Goal: Transaction & Acquisition: Subscribe to service/newsletter

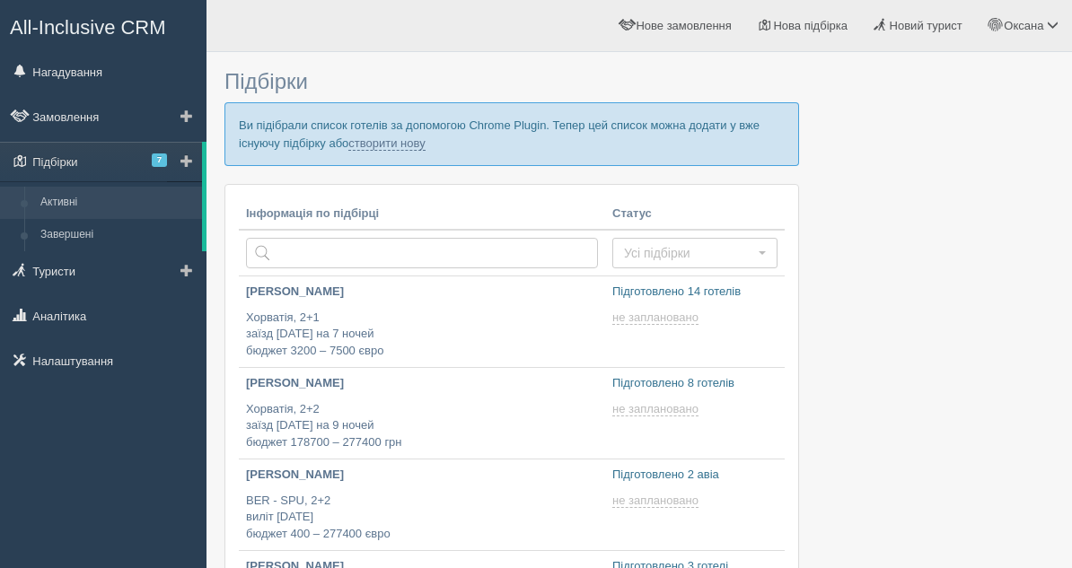
click at [91, 204] on link "Активні" at bounding box center [117, 203] width 170 height 32
click at [75, 28] on span "All-Inclusive CRM" at bounding box center [88, 27] width 156 height 22
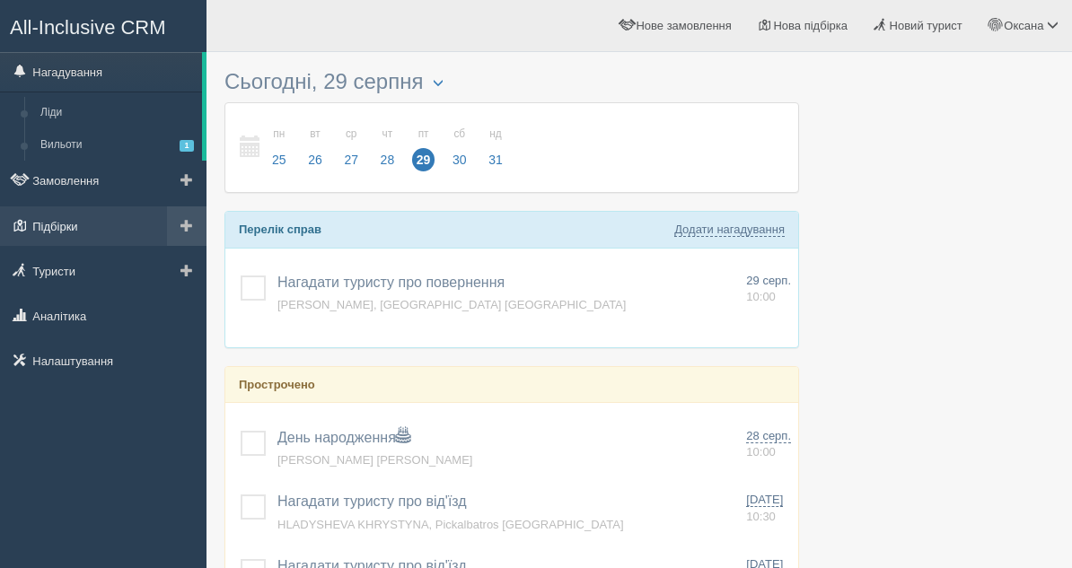
click at [47, 236] on link "Підбірки" at bounding box center [103, 226] width 206 height 40
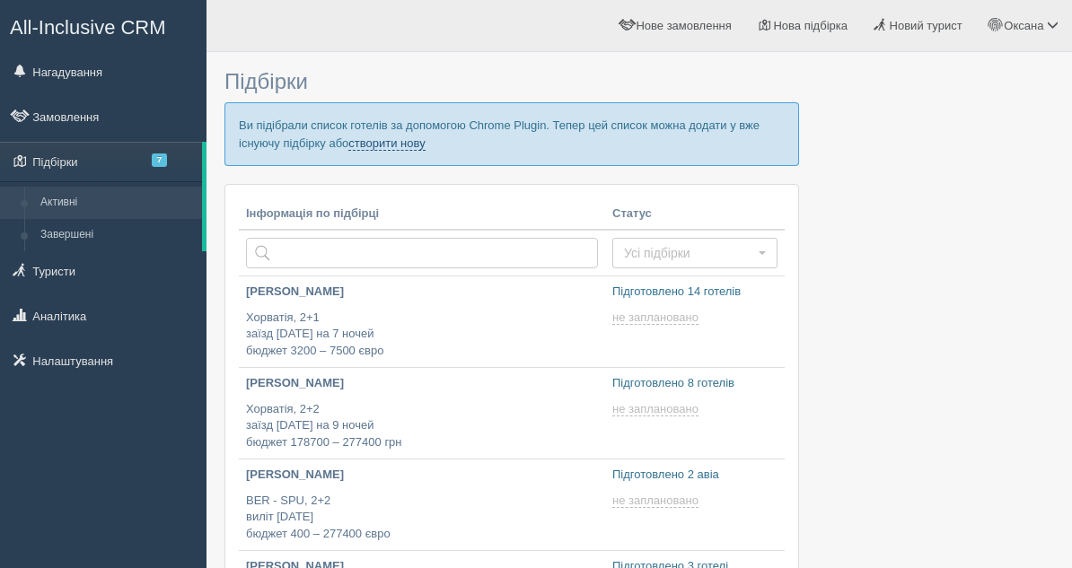
click at [408, 140] on link "створити нову" at bounding box center [386, 143] width 76 height 14
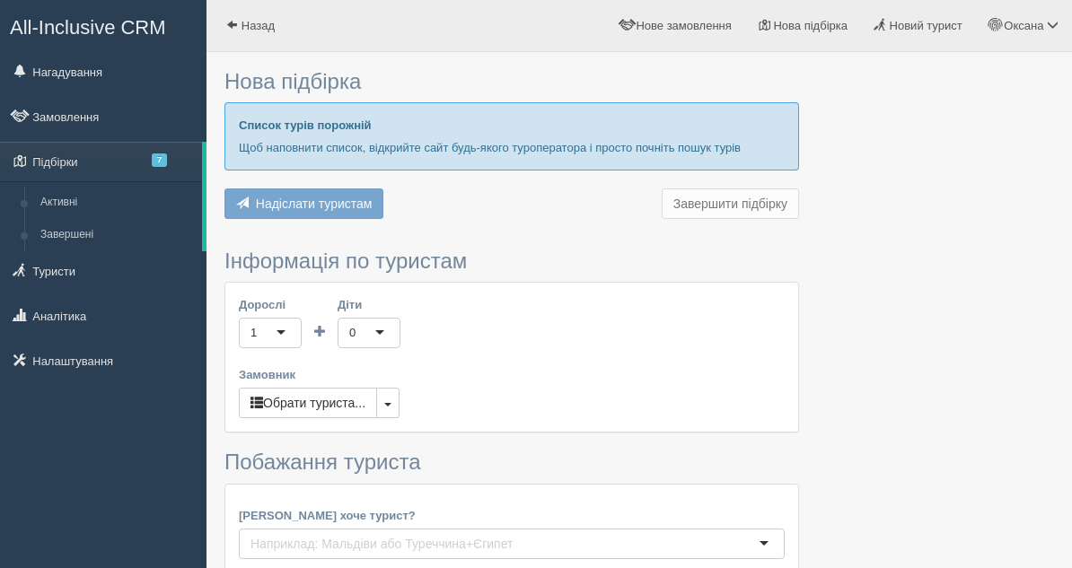
type input "7"
type input "1900"
type input "4000"
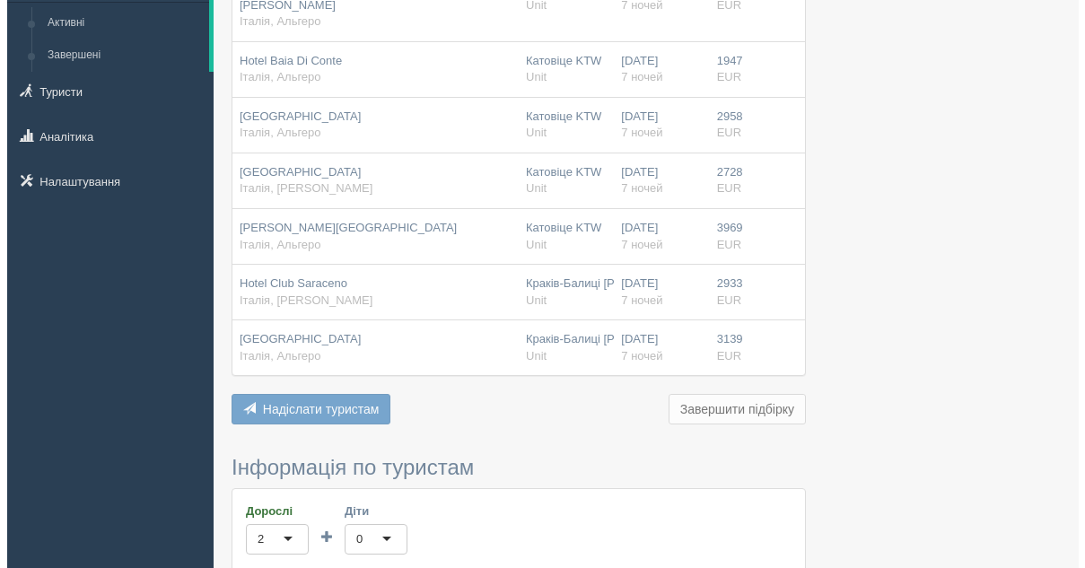
scroll to position [539, 0]
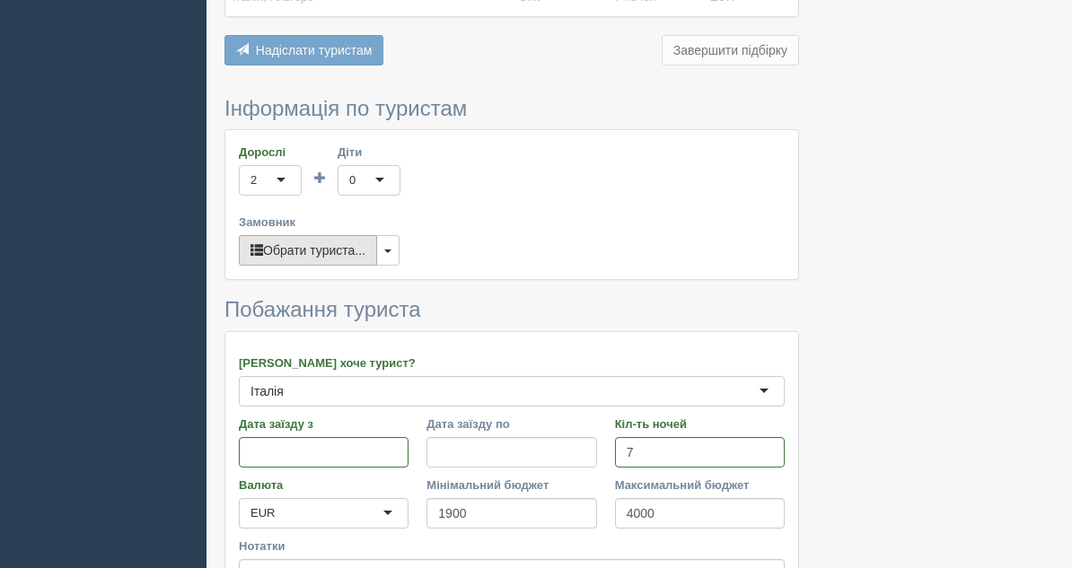
click at [341, 235] on button "Обрати туриста..." at bounding box center [308, 250] width 138 height 31
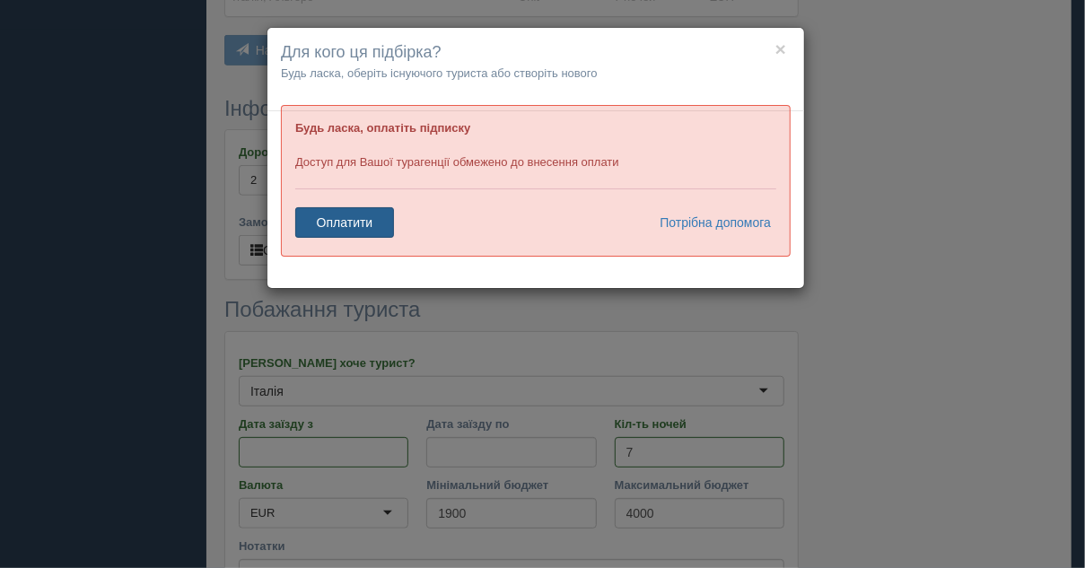
click at [381, 227] on link "Оплатити" at bounding box center [344, 222] width 99 height 31
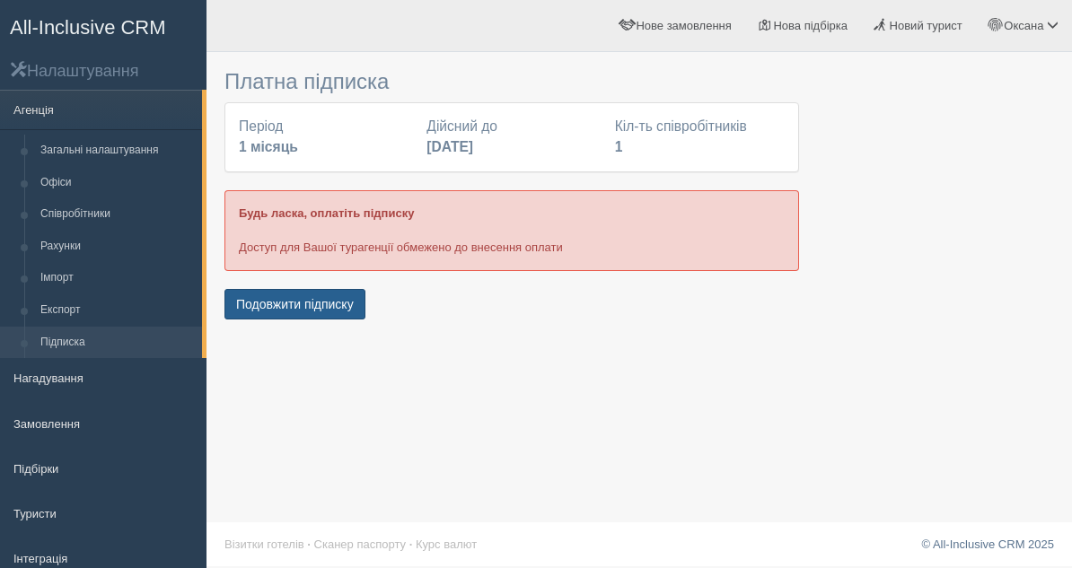
click at [319, 294] on button "Подовжити підписку" at bounding box center [294, 304] width 141 height 31
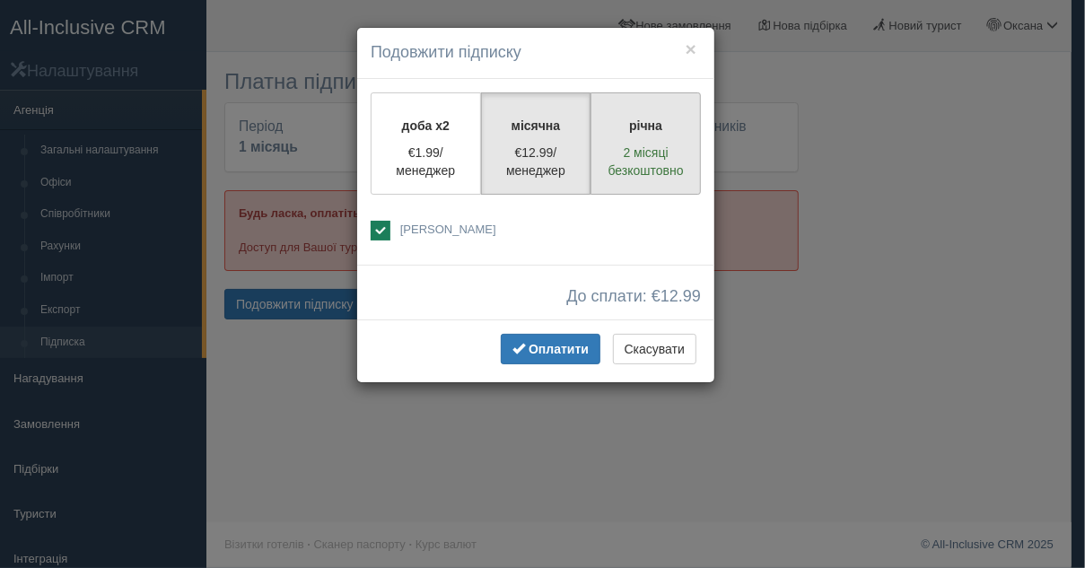
click at [637, 156] on p "2 місяці безкоштовно" at bounding box center [645, 162] width 87 height 36
radio input "true"
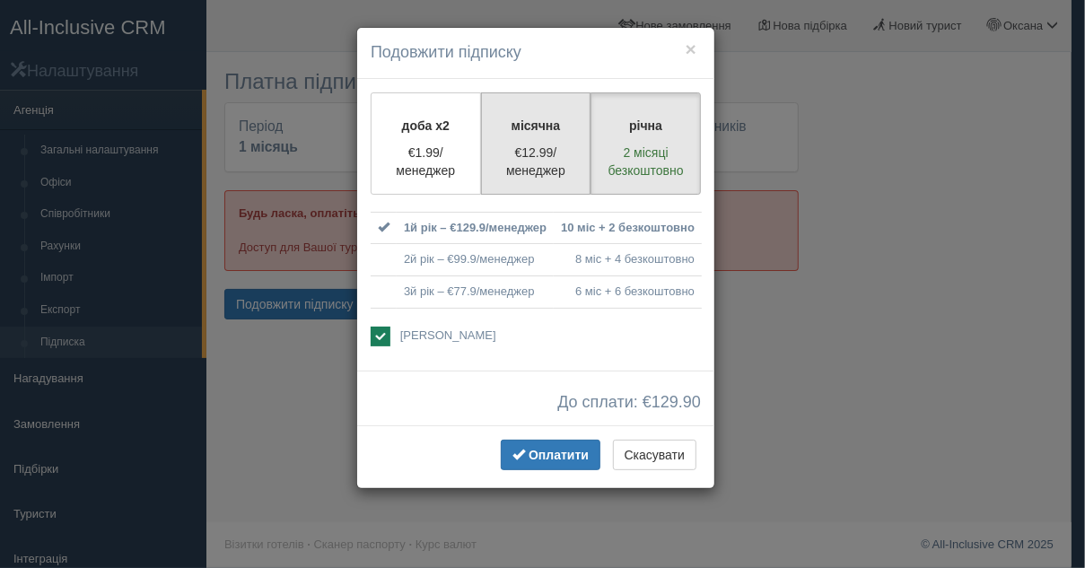
click at [539, 188] on label "місячна €12.99/менеджер" at bounding box center [536, 143] width 110 height 102
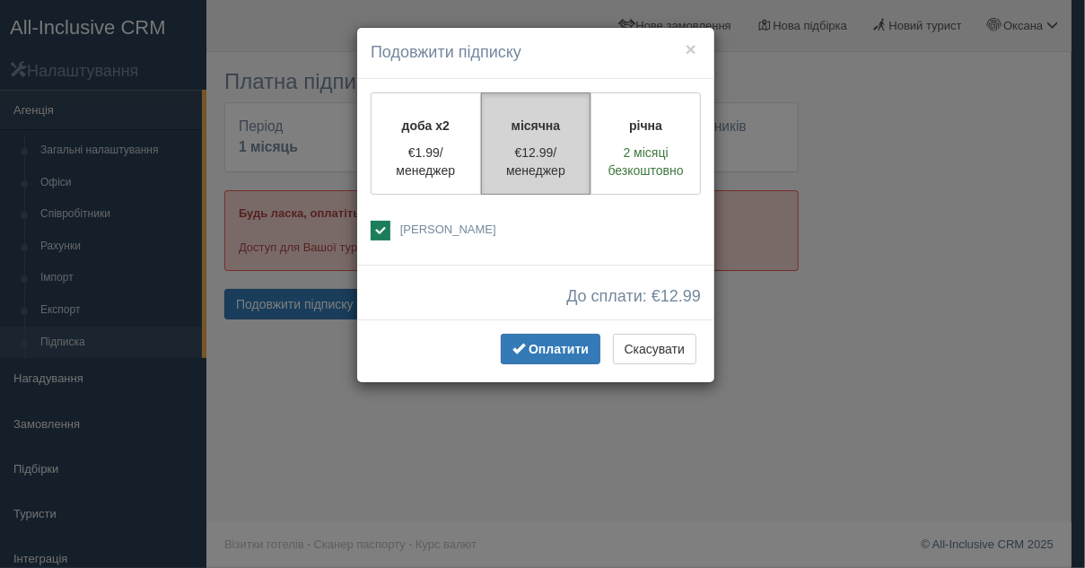
radio input "true"
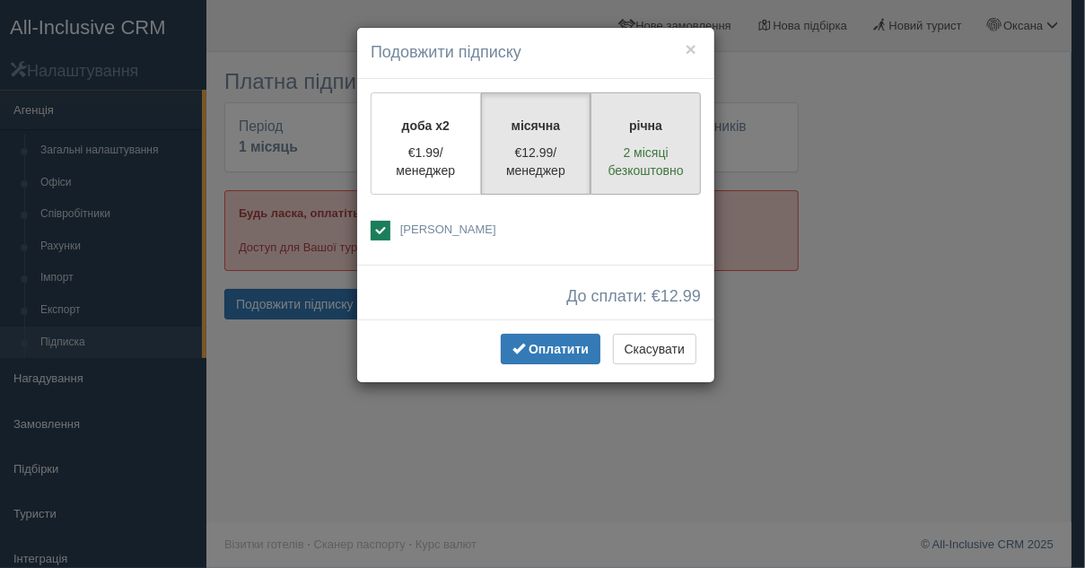
click at [679, 117] on p "річна" at bounding box center [645, 126] width 87 height 18
radio input "true"
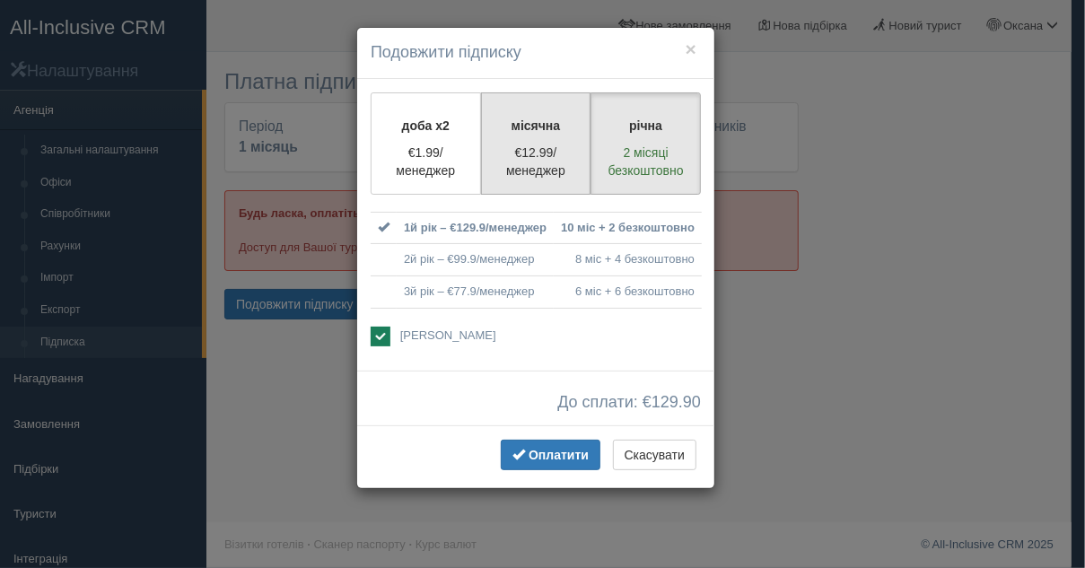
click at [536, 141] on label "місячна €12.99/менеджер" at bounding box center [536, 143] width 110 height 102
radio input "true"
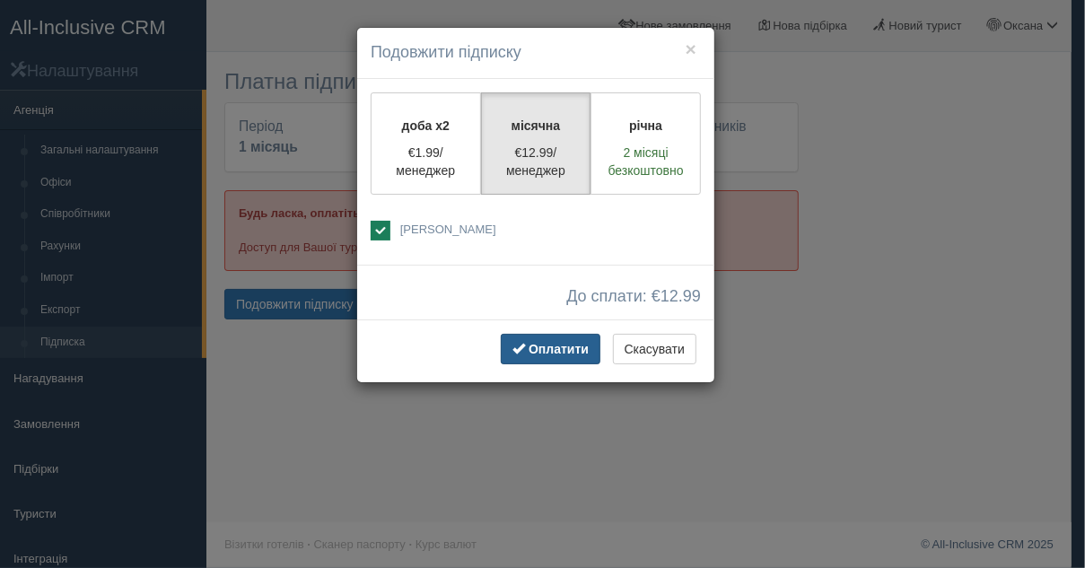
click at [535, 353] on span "Оплатити" at bounding box center [559, 349] width 60 height 14
